Goal: Task Accomplishment & Management: Manage account settings

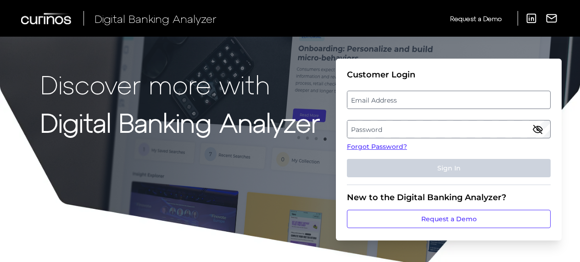
click at [379, 99] on label "Email Address" at bounding box center [448, 100] width 202 height 17
click at [379, 99] on input "email" at bounding box center [449, 100] width 204 height 18
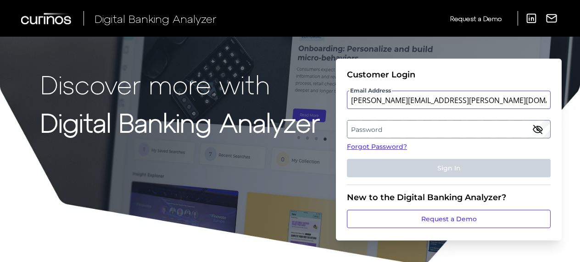
type input "[PERSON_NAME][EMAIL_ADDRESS][PERSON_NAME][DOMAIN_NAME]"
click at [371, 130] on label "Password" at bounding box center [448, 129] width 202 height 17
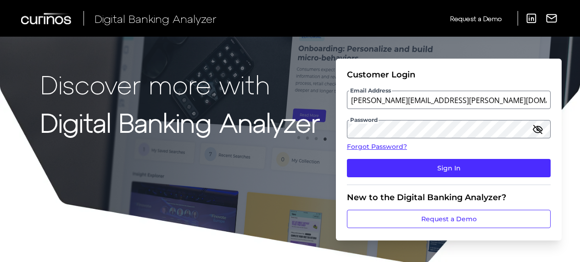
click at [538, 128] on icon "button" at bounding box center [537, 129] width 9 height 6
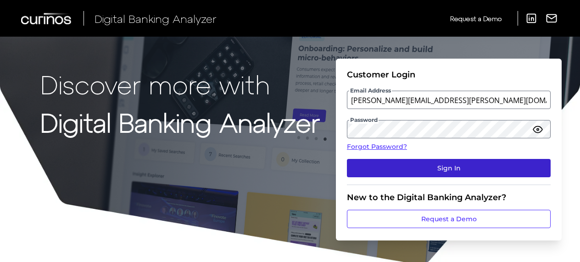
click at [397, 162] on button "Sign In" at bounding box center [449, 168] width 204 height 18
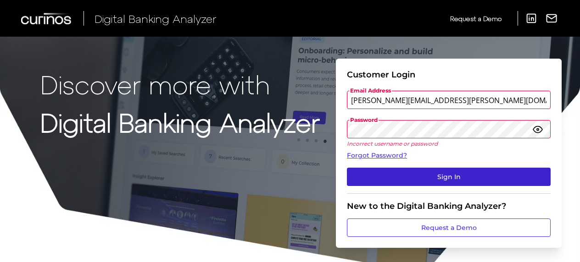
click at [417, 172] on button "Sign In" at bounding box center [449, 177] width 204 height 18
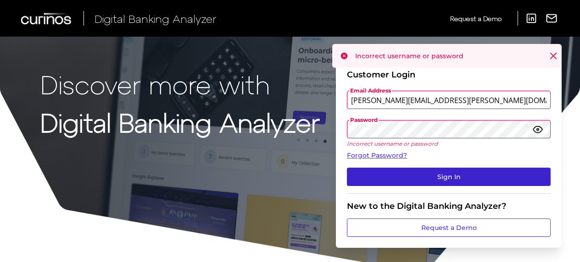
click at [454, 172] on button "Sign In" at bounding box center [449, 177] width 204 height 18
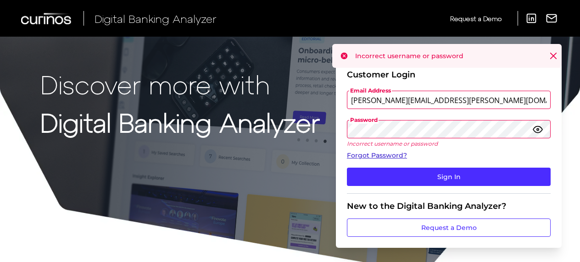
click at [391, 155] on link "Forgot Password?" at bounding box center [449, 156] width 204 height 10
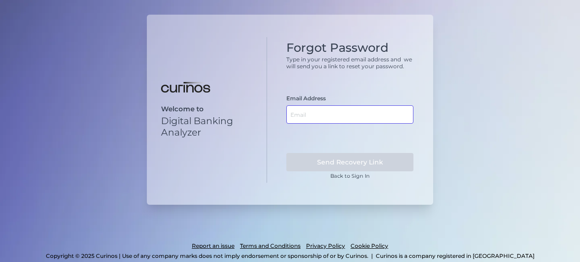
click at [317, 117] on input "text" at bounding box center [349, 114] width 127 height 18
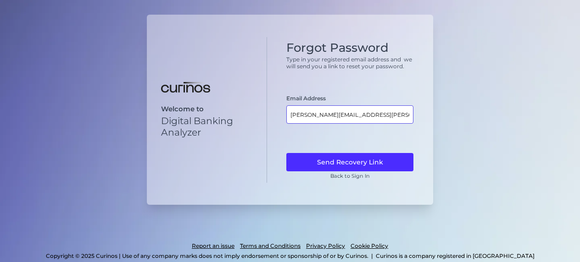
type input "[PERSON_NAME][EMAIL_ADDRESS][PERSON_NAME][DOMAIN_NAME]"
